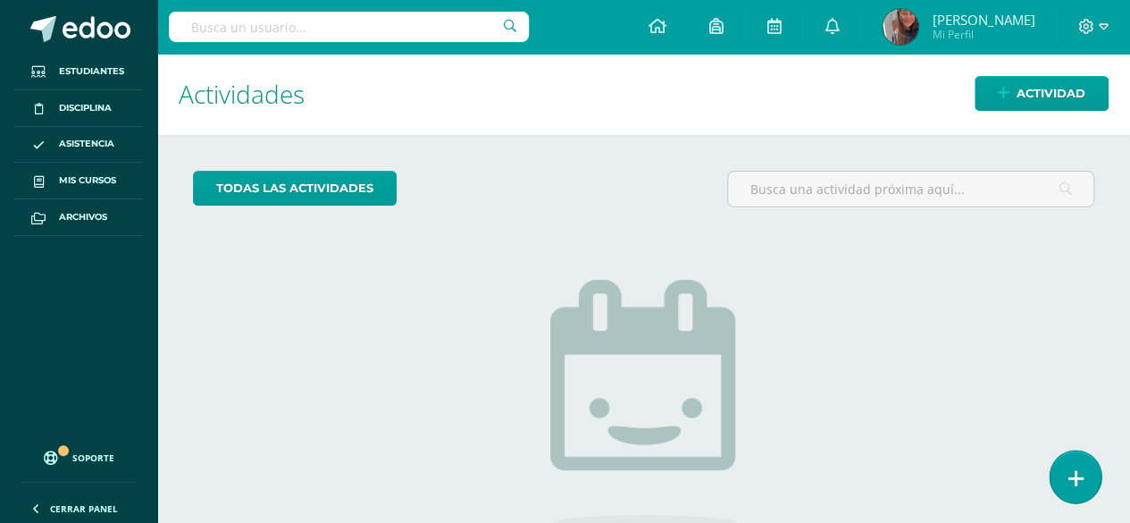
click at [1071, 463] on link at bounding box center [1075, 476] width 51 height 52
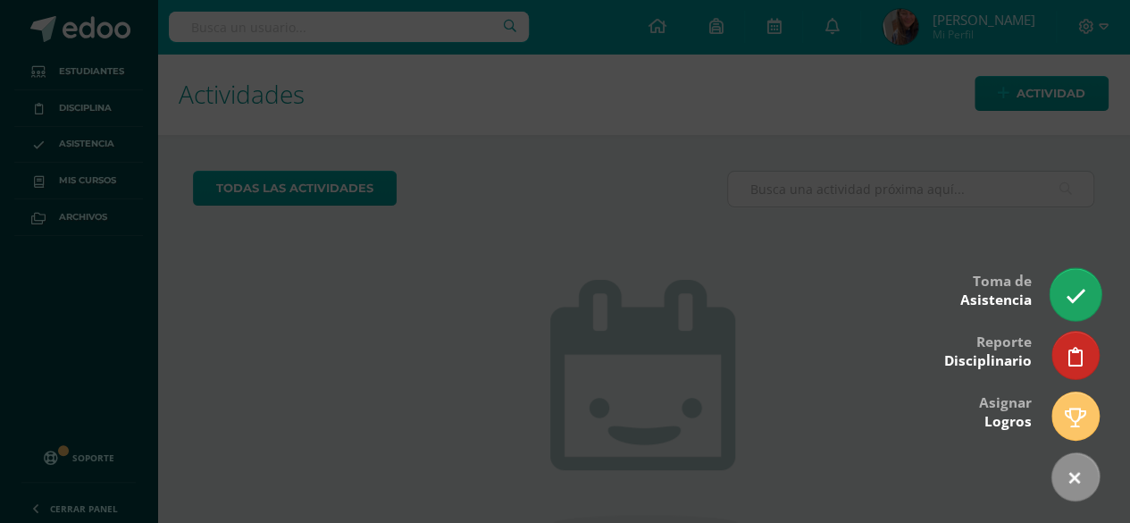
click at [1081, 309] on link at bounding box center [1075, 294] width 51 height 52
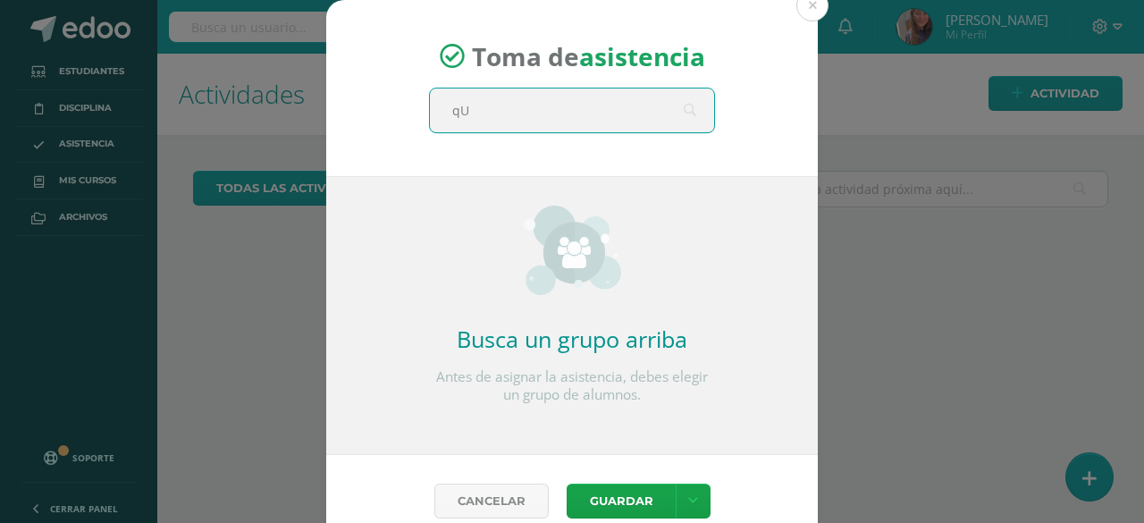
type input "q"
type input "Quinto"
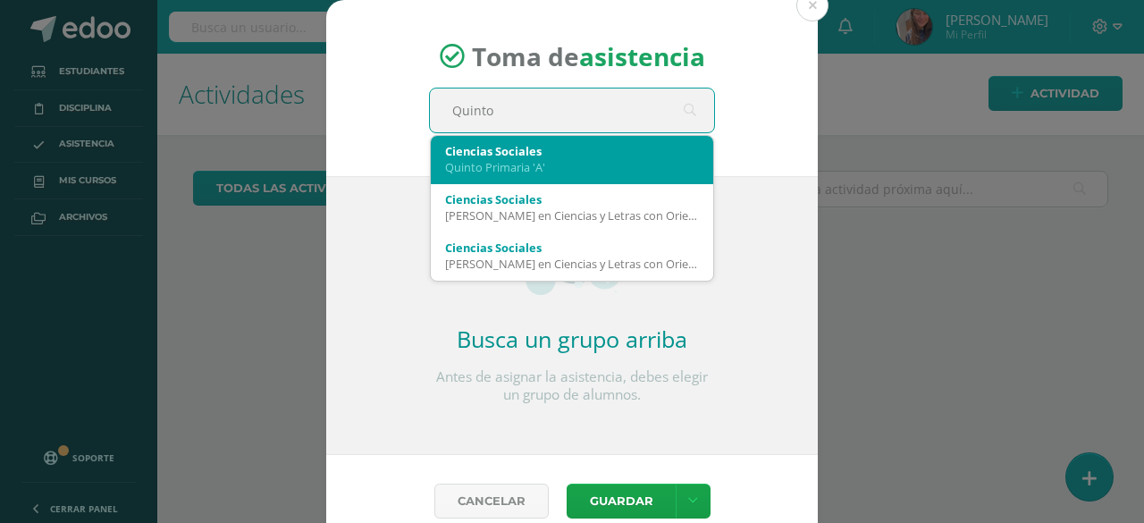
click at [506, 151] on div "Ciencias Sociales" at bounding box center [572, 151] width 254 height 16
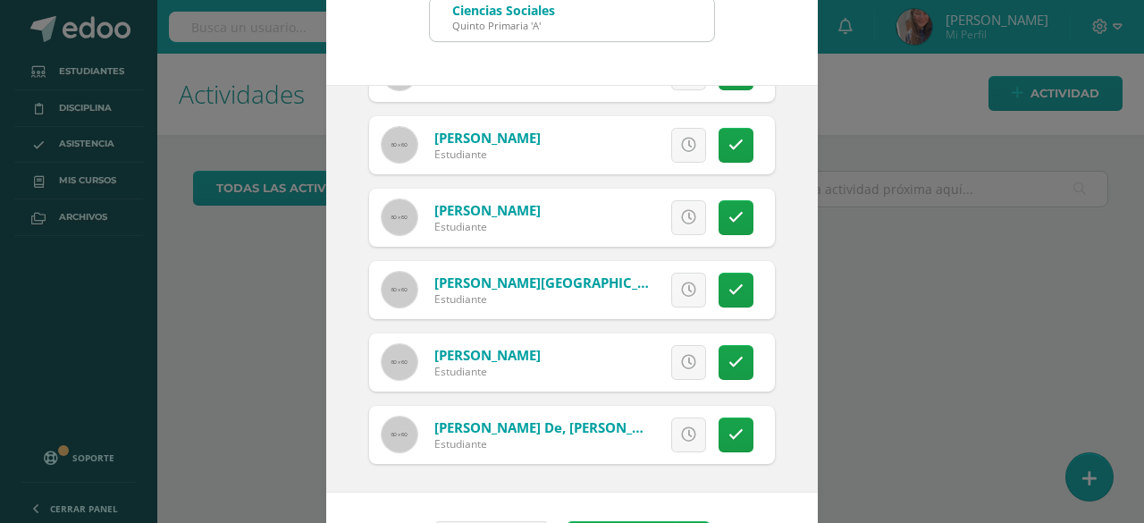
scroll to position [150, 0]
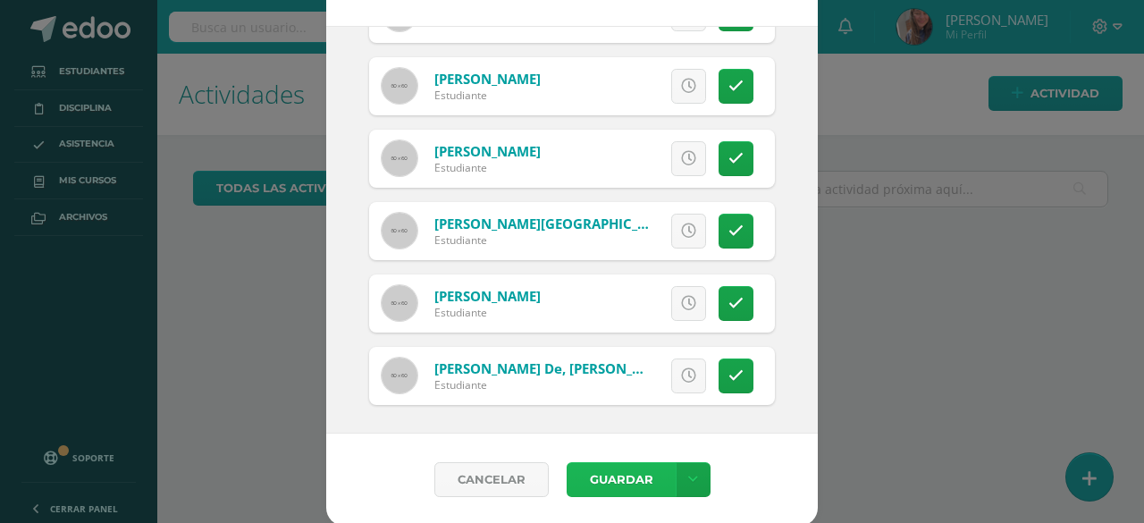
click at [615, 471] on button "Guardar" at bounding box center [620, 479] width 109 height 35
